Goal: Task Accomplishment & Management: Manage account settings

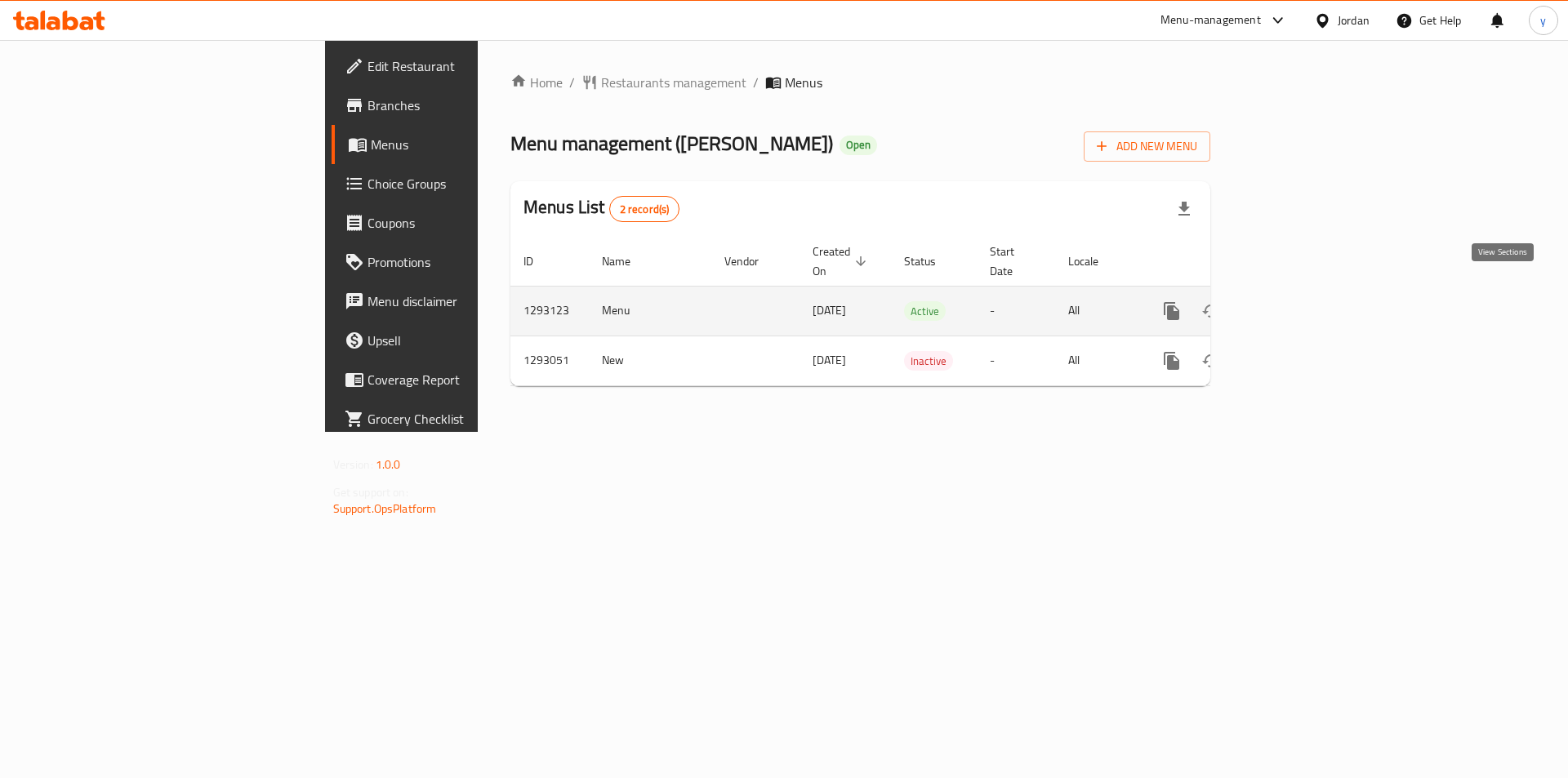
click at [1299, 301] on icon "enhanced table" at bounding box center [1290, 311] width 20 height 20
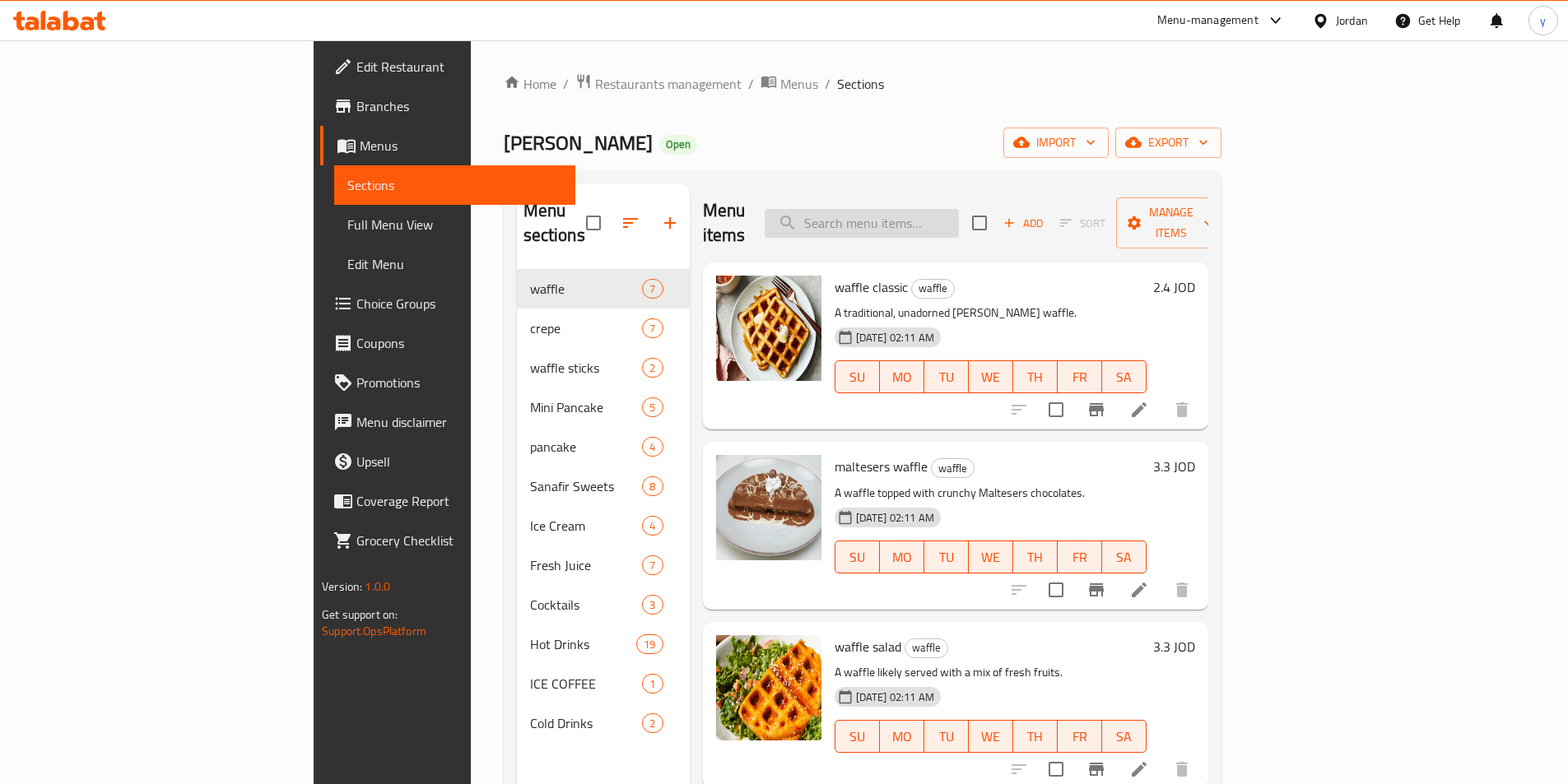
click at [956, 211] on input "search" at bounding box center [862, 223] width 195 height 29
paste input "Frappuccino"
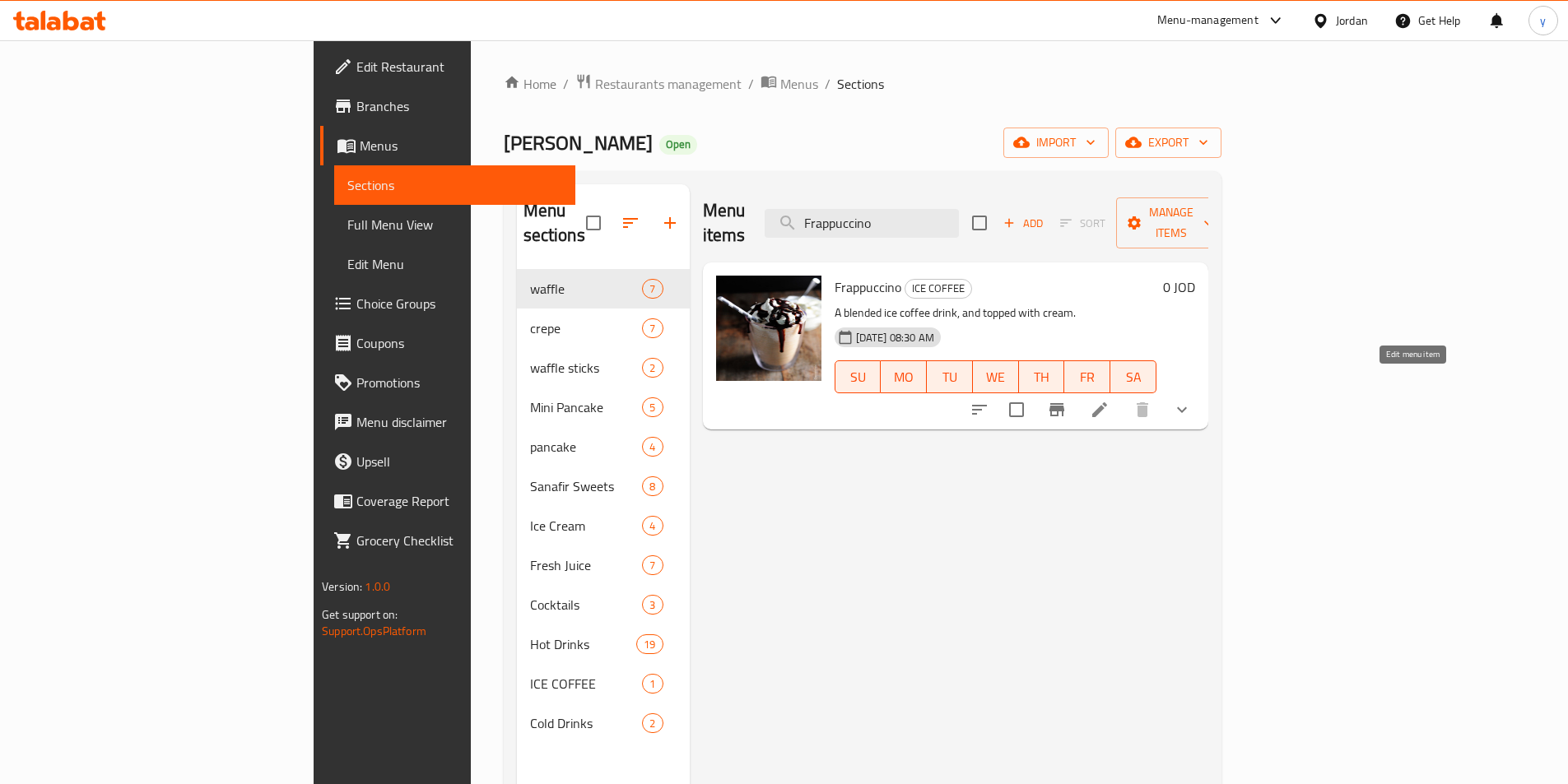
type input "Frappuccino"
click at [1110, 400] on icon at bounding box center [1100, 409] width 20 height 20
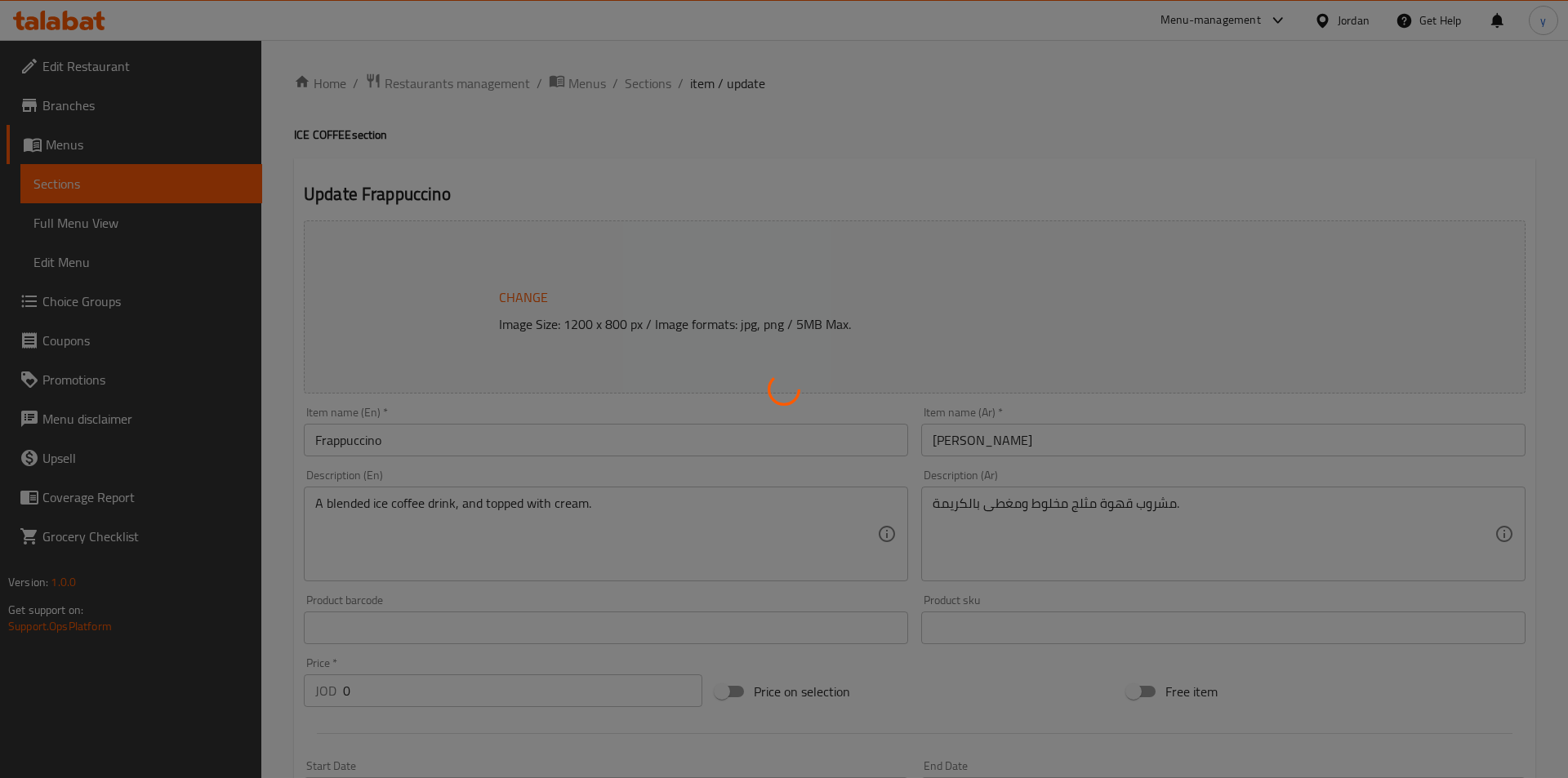
type input "اختر النكهة"
type input "1"
type input "الإضافات"
type input "0"
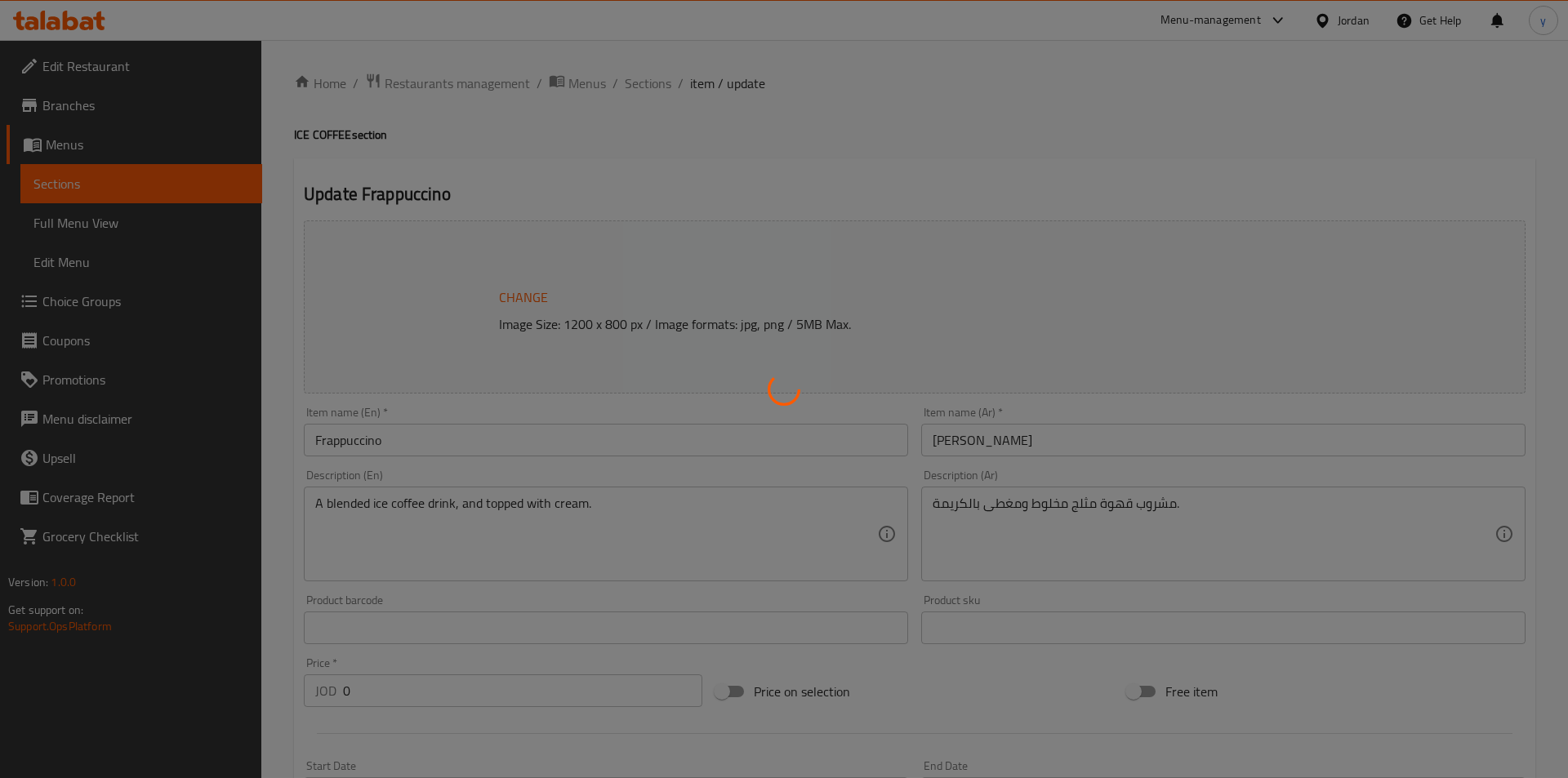
type input "0"
type input "اختر النكهة"
type input "1"
type input "الإضافات"
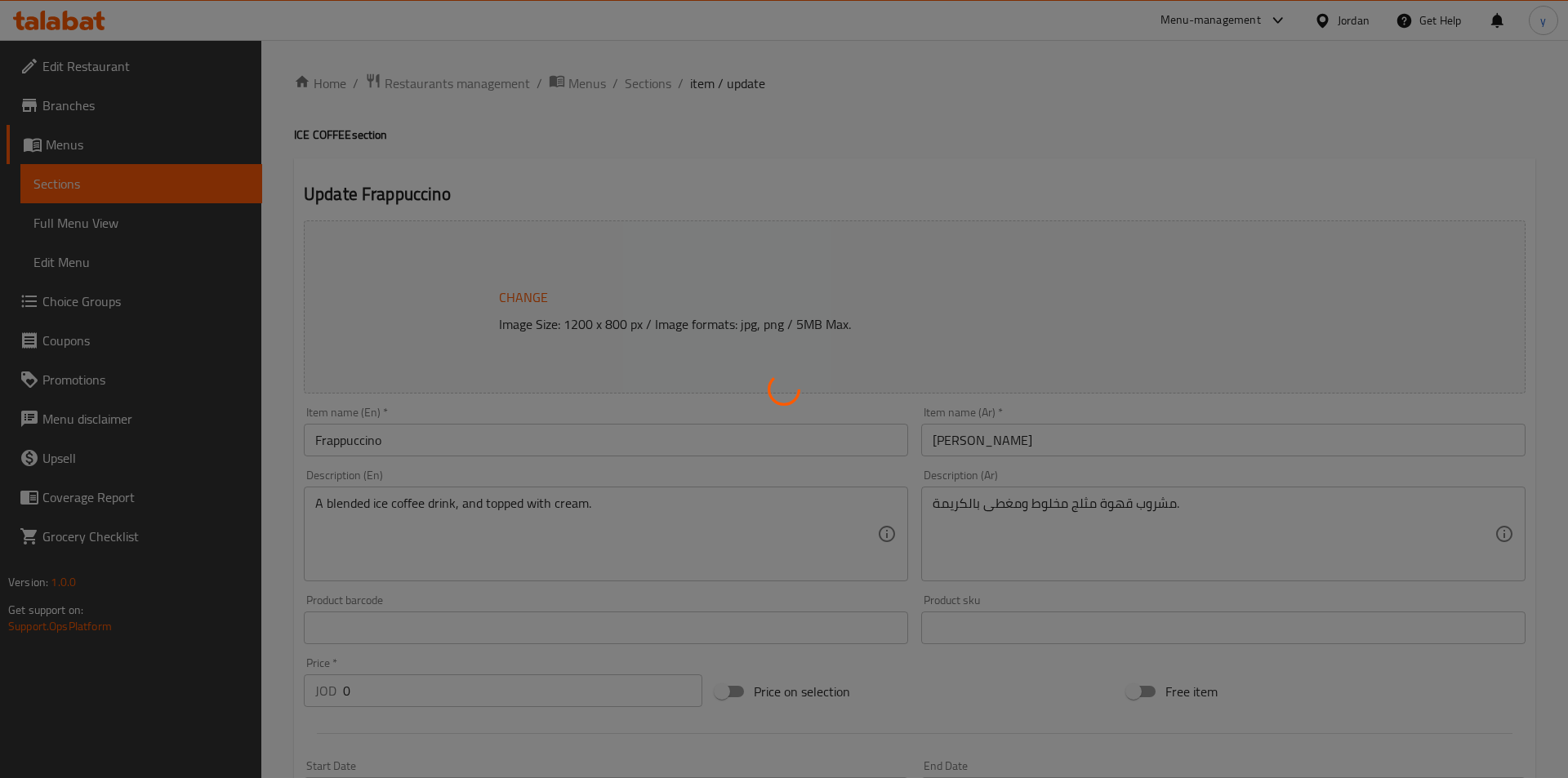
type input "0"
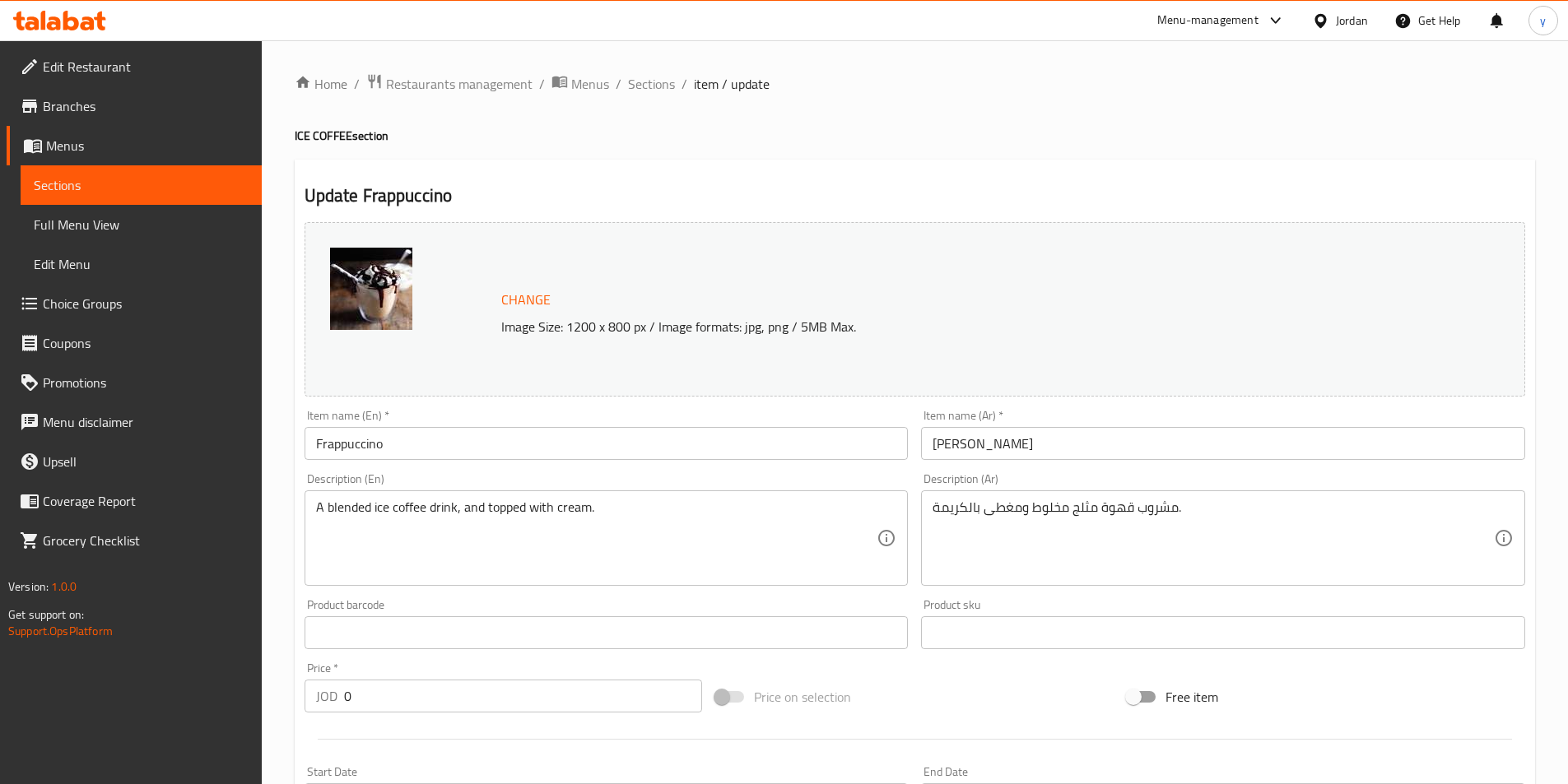
click at [1312, 118] on div "Home / Restaurants management / Menus / Sections / item / update ICE COFFEE sec…" at bounding box center [915, 767] width 1241 height 1387
click at [427, 99] on div "Home / Restaurants management / Menus / Sections / item / update ICE COFFEE sec…" at bounding box center [915, 790] width 1241 height 1434
click at [424, 84] on span "Restaurants management" at bounding box center [459, 84] width 146 height 20
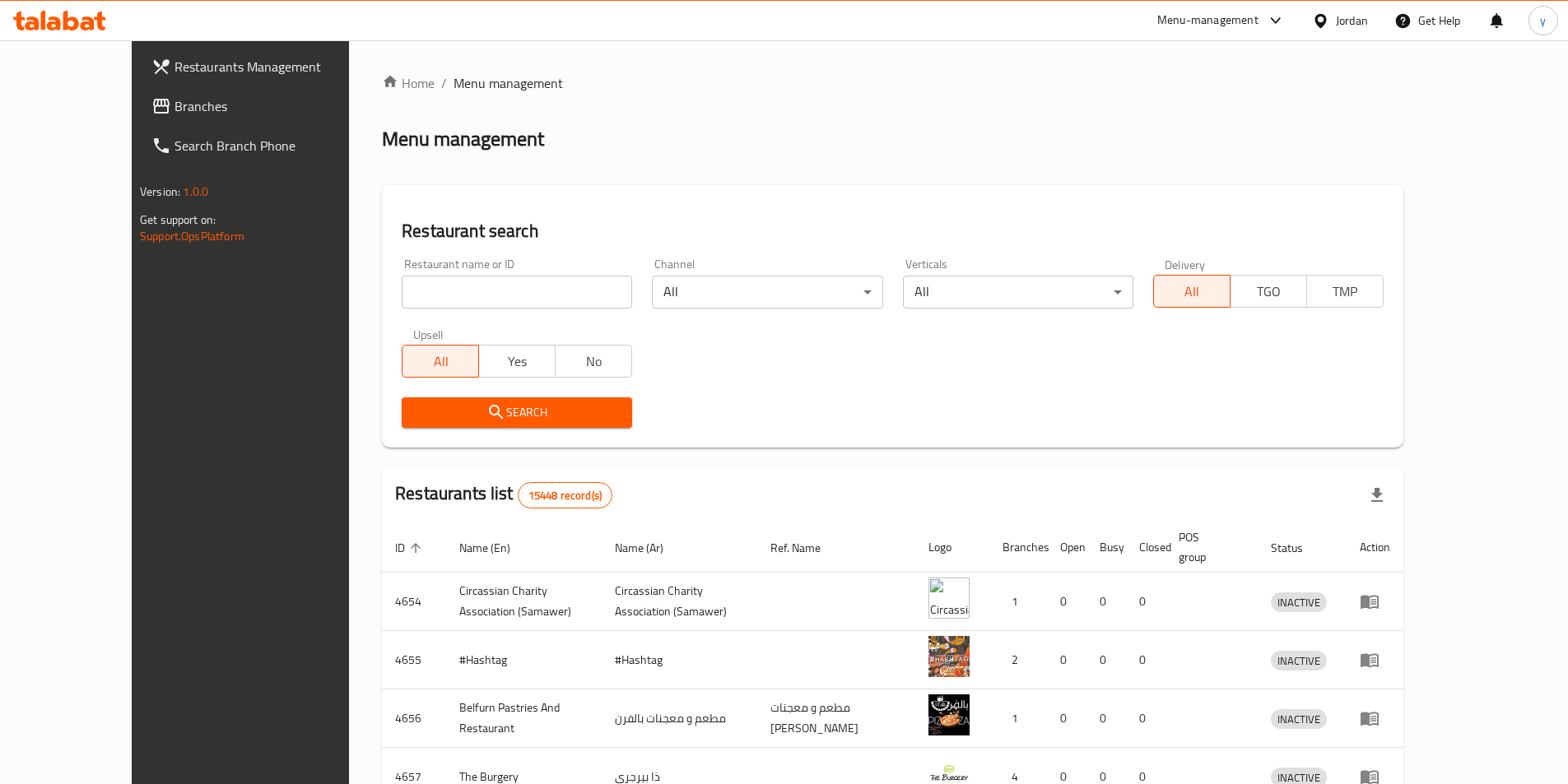
click at [175, 103] on span "Branches" at bounding box center [278, 106] width 206 height 20
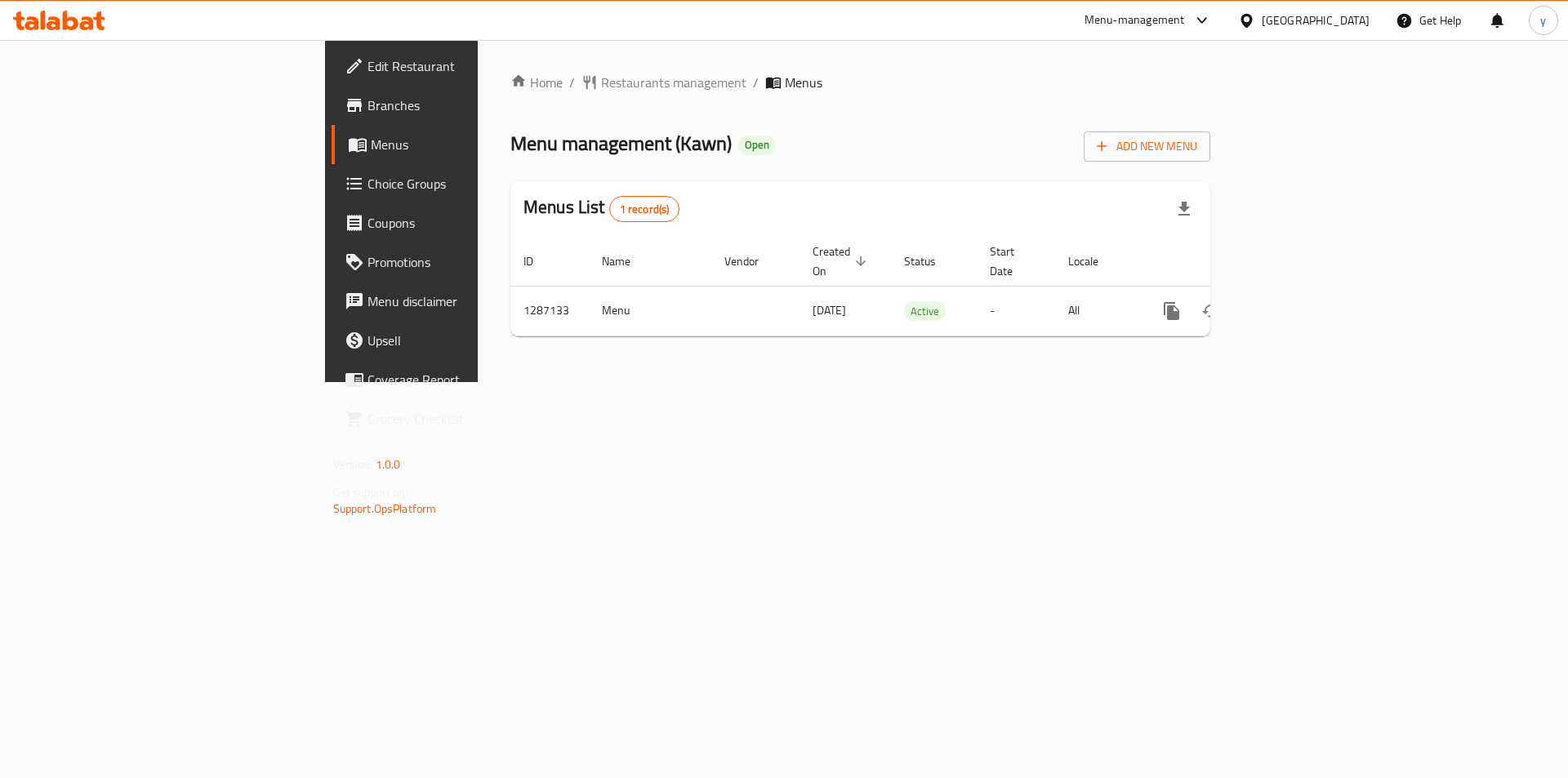
click at [367, 190] on span "Choice Groups" at bounding box center [470, 184] width 206 height 20
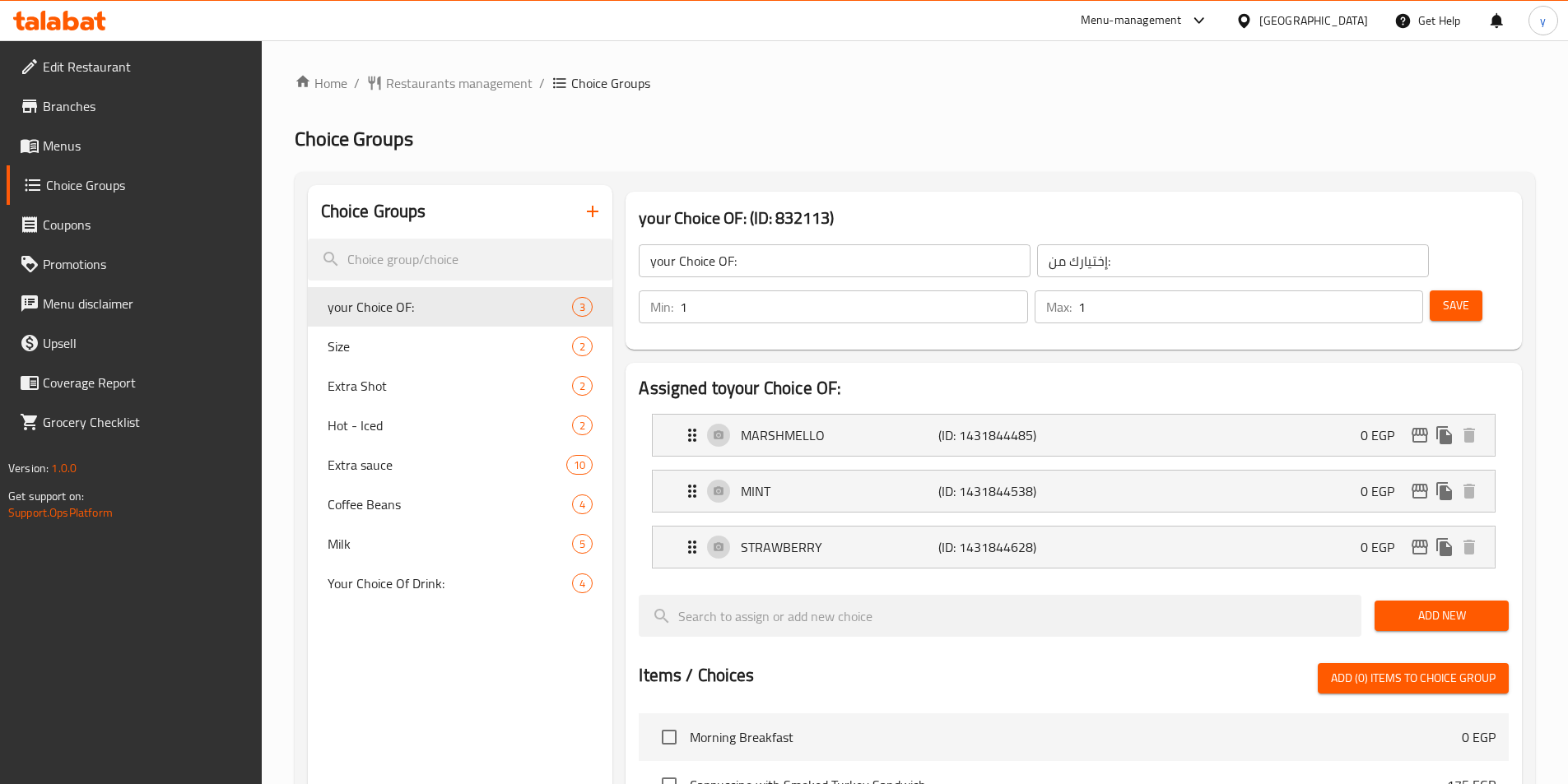
scroll to position [231, 0]
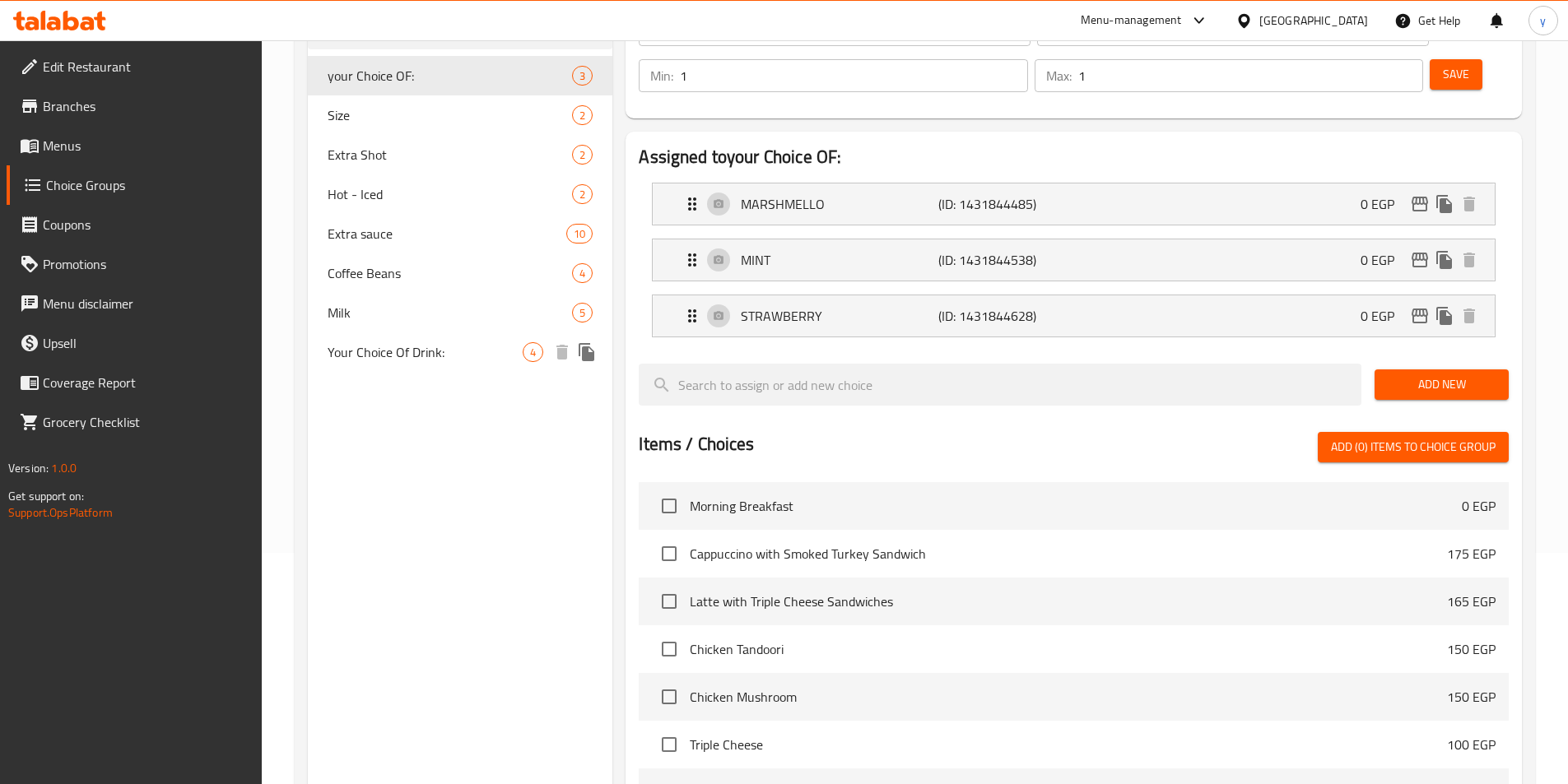
click at [363, 345] on span "Your Choice Of Drink:" at bounding box center [425, 352] width 196 height 20
type input "Your Choice Of Drink:"
type input "اختيارك للمشروب:"
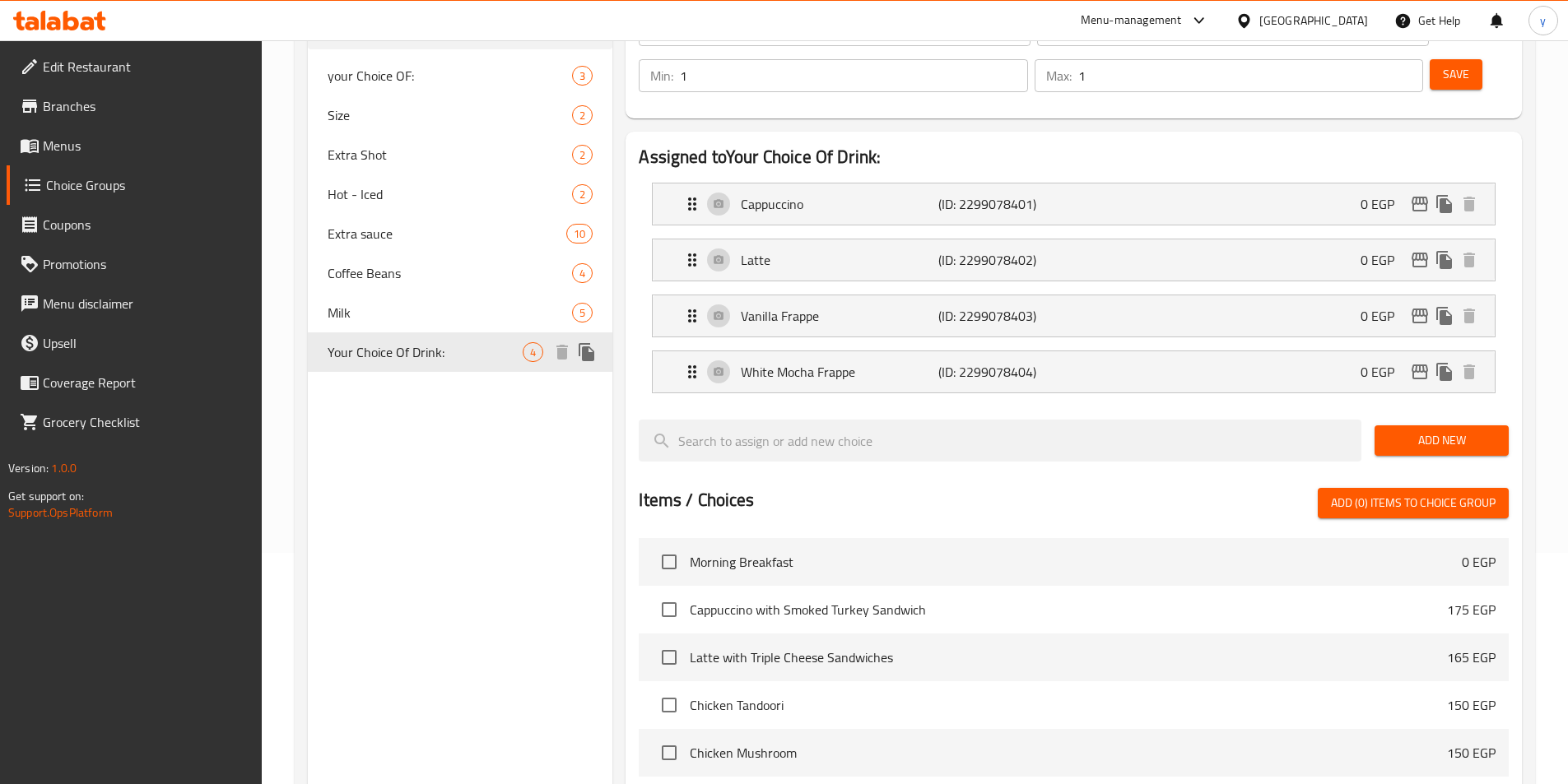
click at [368, 357] on span "Your Choice Of Drink:" at bounding box center [425, 352] width 196 height 20
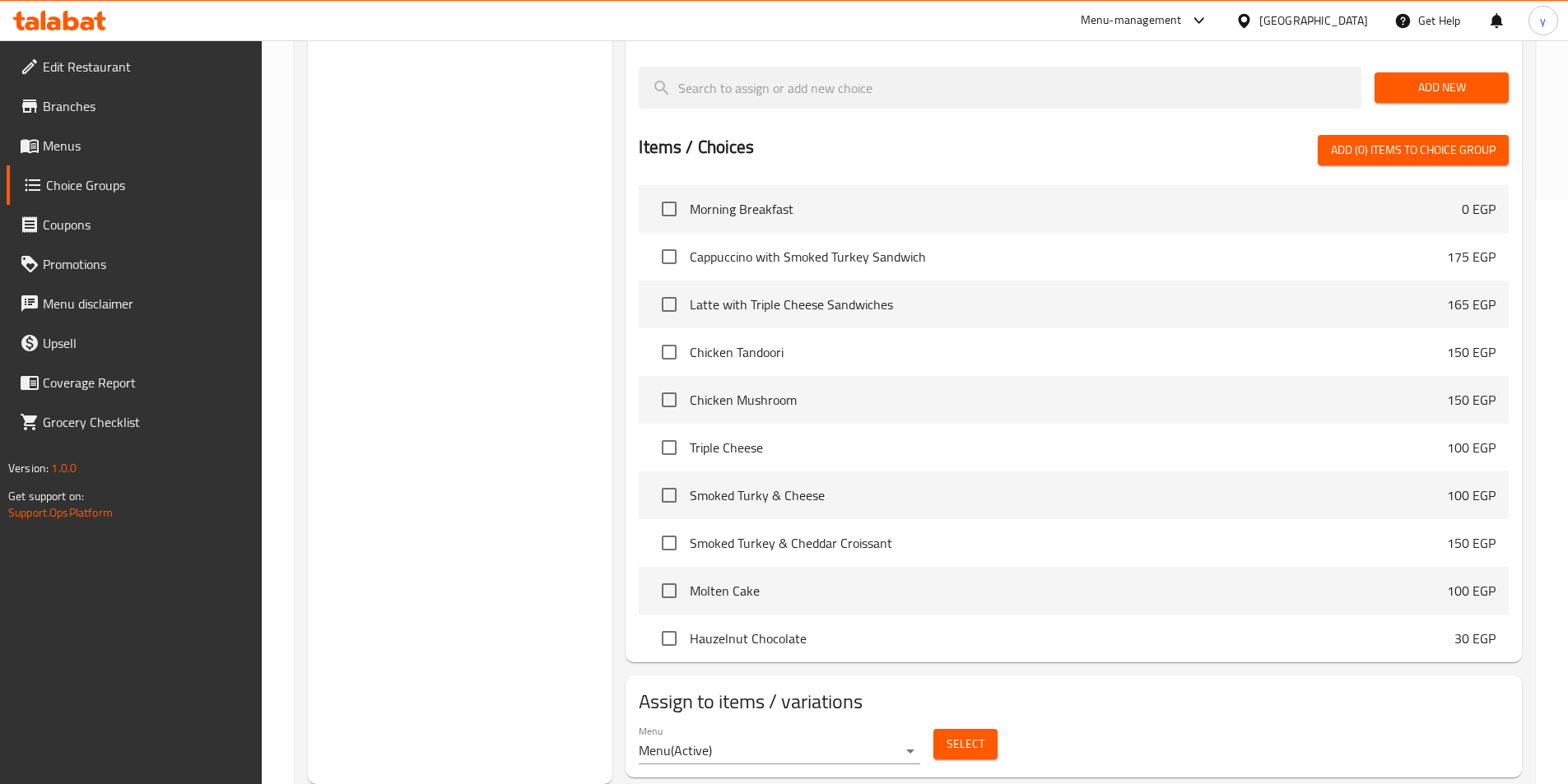
scroll to position [0, 0]
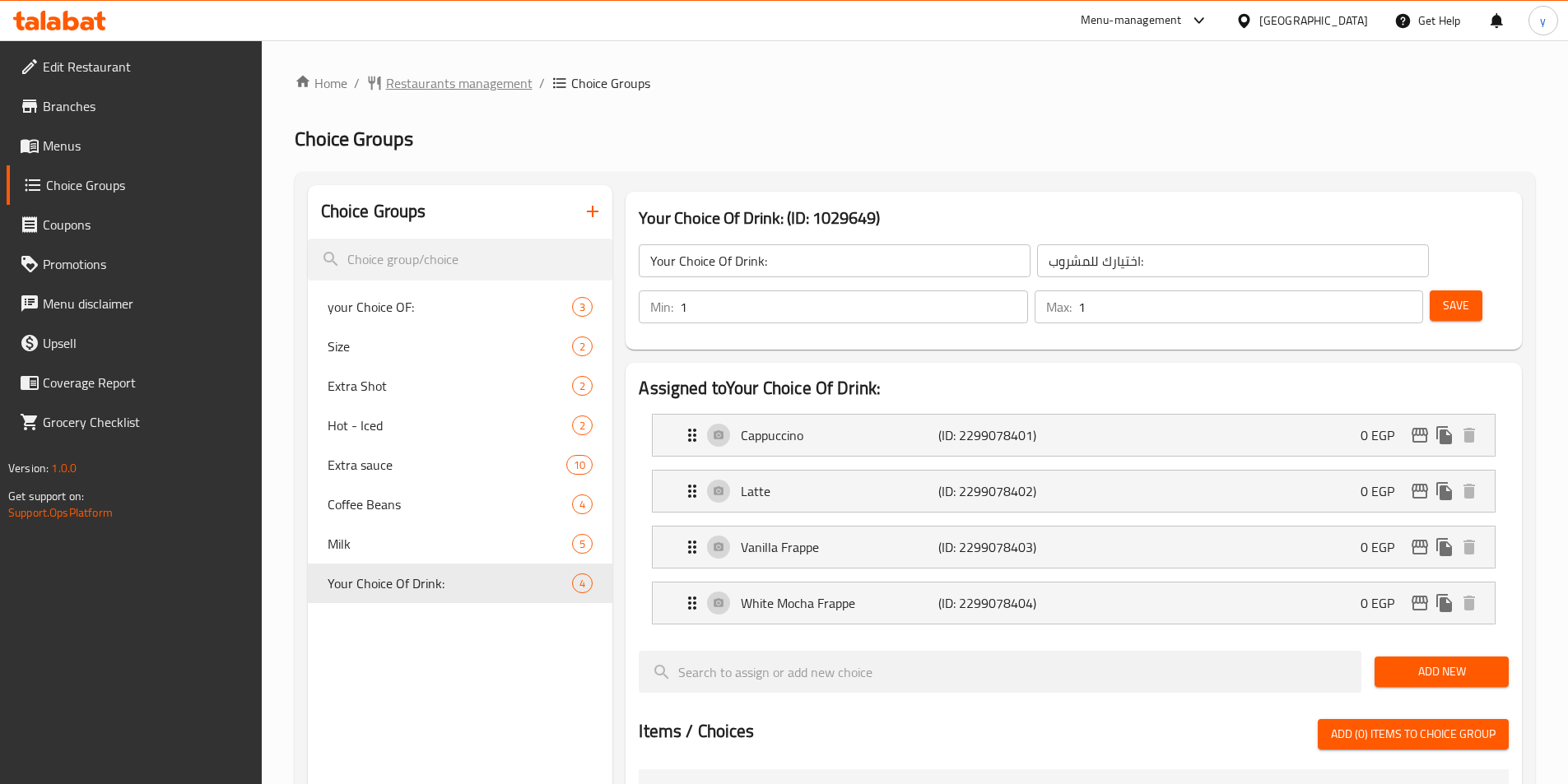
click at [439, 78] on span "Restaurants management" at bounding box center [459, 83] width 146 height 20
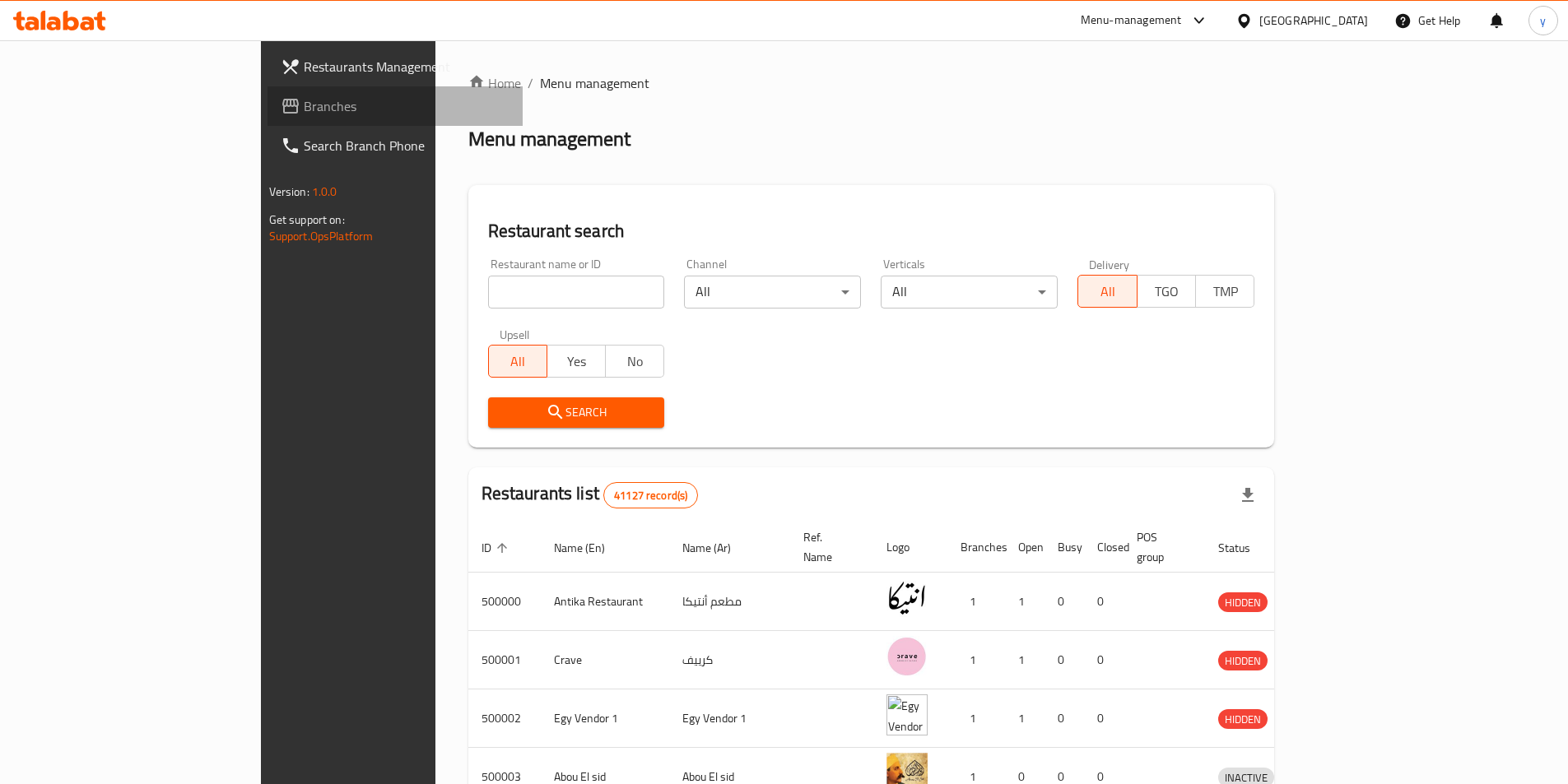
click at [304, 113] on span "Branches" at bounding box center [407, 106] width 206 height 20
